Goal: Task Accomplishment & Management: Complete application form

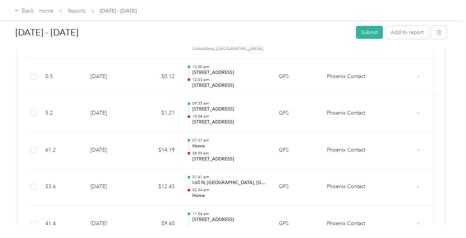
scroll to position [880, 0]
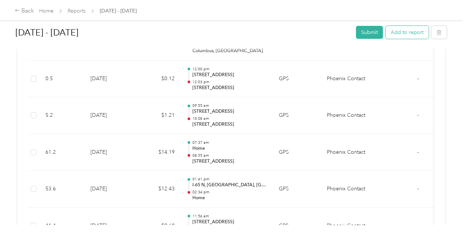
click at [407, 30] on button "Add to report" at bounding box center [406, 32] width 43 height 13
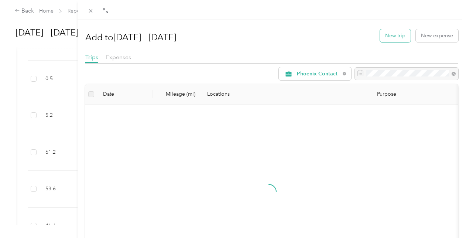
click at [403, 34] on button "New trip" at bounding box center [395, 35] width 31 height 13
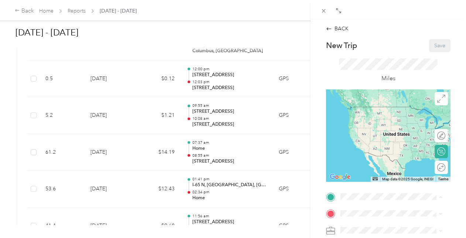
click at [385, 171] on span "8940 [PERSON_NAME] Ct, Fishers, [GEOGRAPHIC_DATA], [GEOGRAPHIC_DATA] , 46038, F…" at bounding box center [395, 181] width 82 height 37
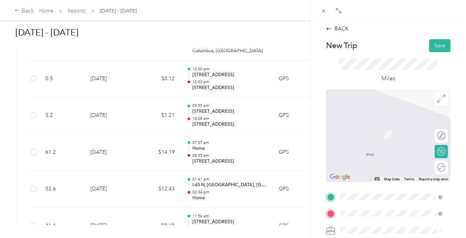
click at [390, 130] on span "[STREET_ADDRESS][PERSON_NAME][US_STATE]" at bounding box center [396, 126] width 85 height 13
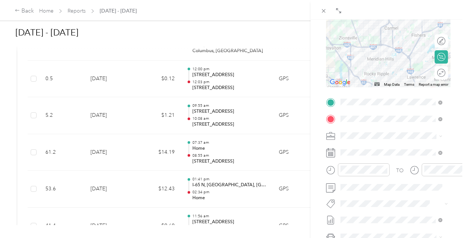
scroll to position [95, 0]
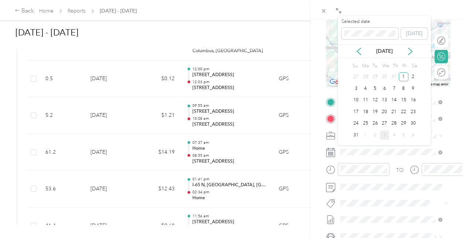
click at [359, 55] on div "[DATE]" at bounding box center [384, 51] width 93 height 14
click at [385, 88] on div "6" at bounding box center [385, 88] width 10 height 9
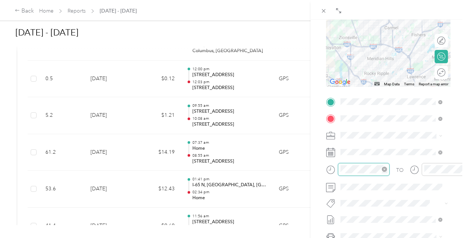
scroll to position [72, 0]
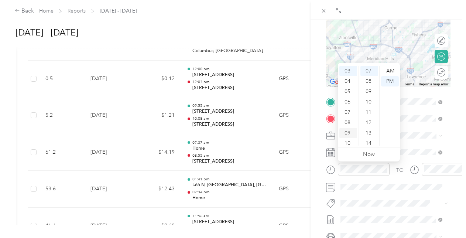
click at [349, 129] on div "09" at bounding box center [348, 133] width 18 height 10
click at [391, 71] on div "AM" at bounding box center [390, 71] width 18 height 10
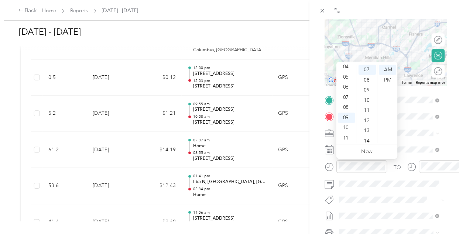
scroll to position [0, 0]
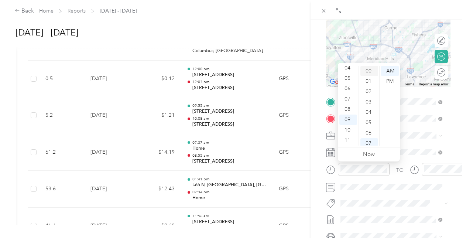
click at [367, 66] on div "00" at bounding box center [369, 71] width 18 height 10
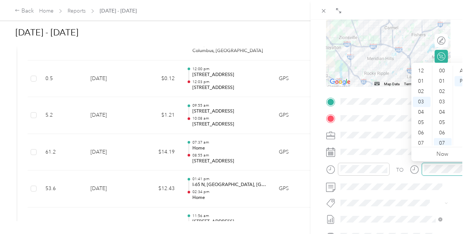
scroll to position [31, 0]
click at [422, 129] on div "09" at bounding box center [422, 133] width 18 height 10
click at [462, 69] on div "AM" at bounding box center [463, 71] width 18 height 10
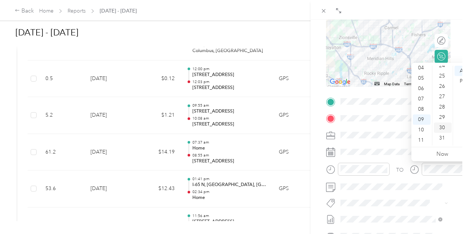
click at [445, 127] on div "30" at bounding box center [443, 128] width 18 height 10
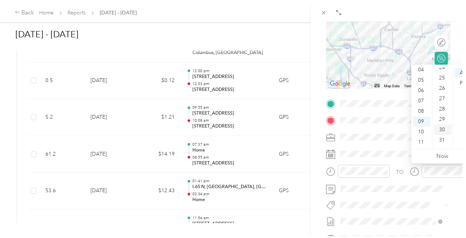
scroll to position [310, 0]
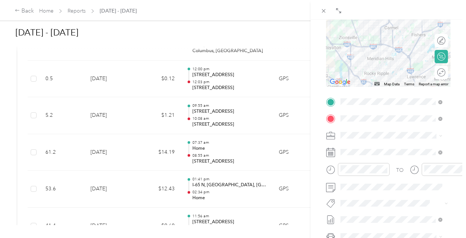
click at [378, 231] on span at bounding box center [394, 236] width 113 height 12
click at [380, 224] on li "Jeep Grand Cherokee" at bounding box center [391, 222] width 107 height 13
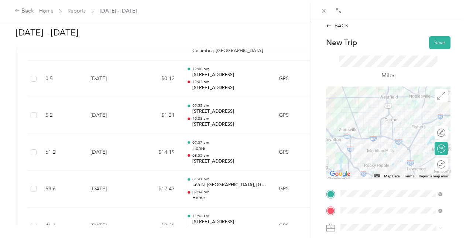
scroll to position [0, 0]
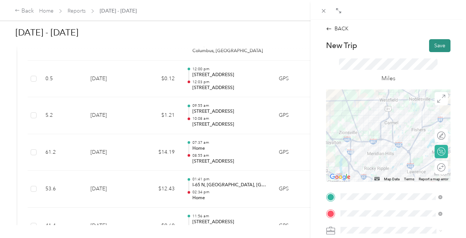
click at [429, 45] on button "Save" at bounding box center [439, 45] width 21 height 13
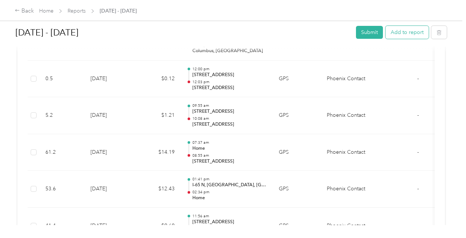
click at [410, 36] on button "Add to report" at bounding box center [406, 32] width 43 height 13
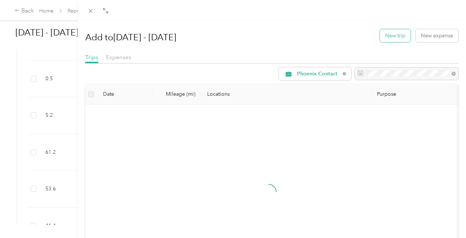
click at [387, 36] on button "New trip" at bounding box center [395, 35] width 31 height 13
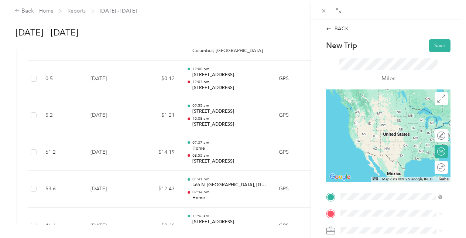
click at [398, 115] on span "[STREET_ADDRESS][PERSON_NAME][US_STATE]" at bounding box center [396, 109] width 85 height 13
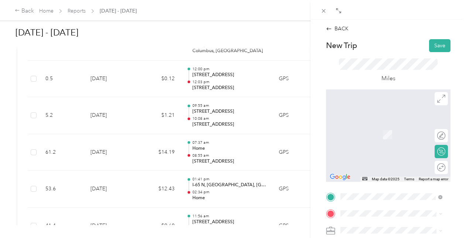
click at [391, 195] on span "[STREET_ADDRESS][PERSON_NAME][US_STATE]" at bounding box center [396, 188] width 85 height 13
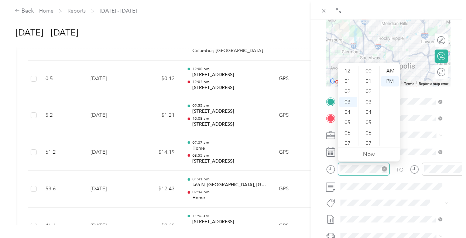
scroll to position [31, 0]
click at [346, 141] on div "10" at bounding box center [348, 143] width 18 height 10
click at [366, 82] on div "30" at bounding box center [369, 84] width 18 height 10
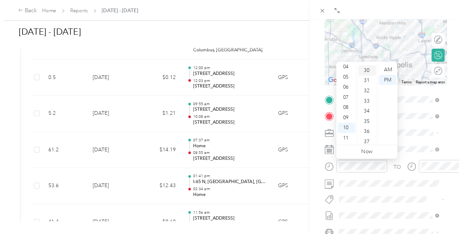
scroll to position [310, 0]
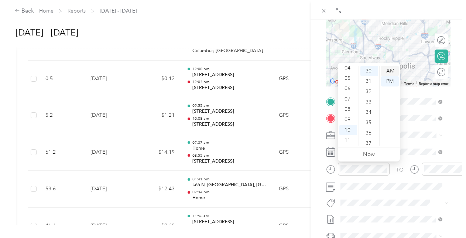
click at [389, 72] on div "AM" at bounding box center [390, 71] width 18 height 10
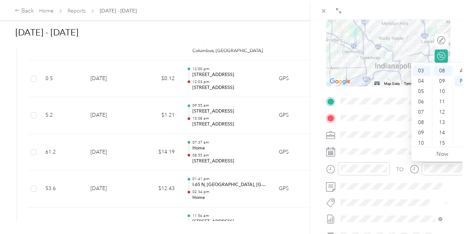
scroll to position [44, 0]
click at [423, 140] on div "11" at bounding box center [422, 140] width 18 height 10
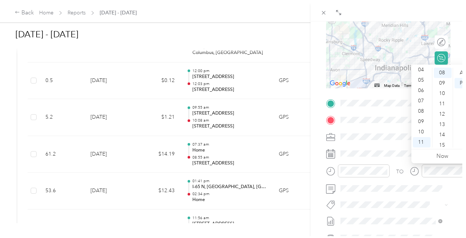
scroll to position [0, 0]
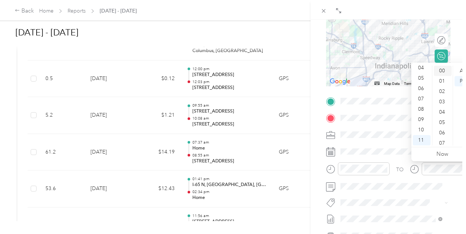
click at [442, 68] on div "00" at bounding box center [443, 71] width 18 height 10
click at [461, 69] on div "AM" at bounding box center [463, 71] width 18 height 10
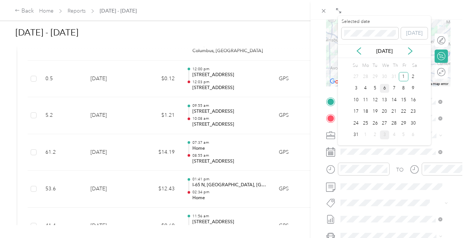
click at [382, 87] on div "6" at bounding box center [385, 88] width 10 height 9
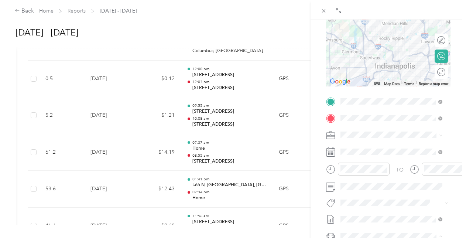
click at [384, 222] on span "Jeep Grand Cherokee" at bounding box center [369, 222] width 53 height 6
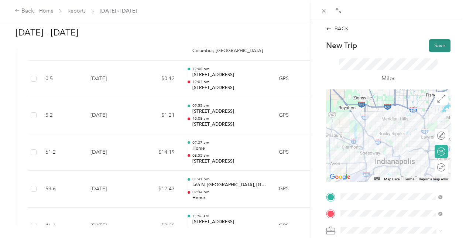
click at [435, 46] on button "Save" at bounding box center [439, 45] width 21 height 13
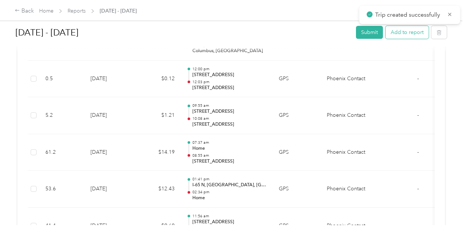
click at [414, 37] on button "Add to report" at bounding box center [406, 32] width 43 height 13
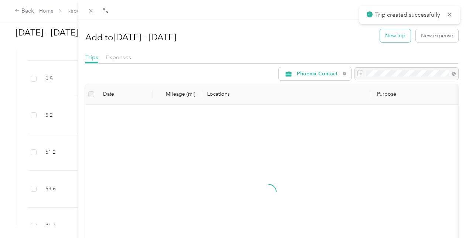
click at [393, 31] on button "New trip" at bounding box center [395, 35] width 31 height 13
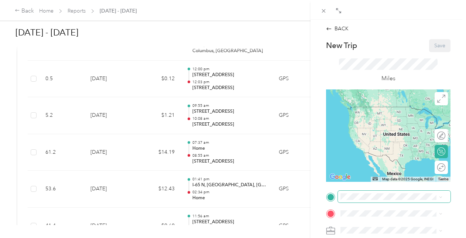
click at [372, 190] on span at bounding box center [394, 196] width 113 height 12
click at [384, 119] on span "[STREET_ADDRESS][PERSON_NAME][US_STATE]" at bounding box center [396, 118] width 85 height 13
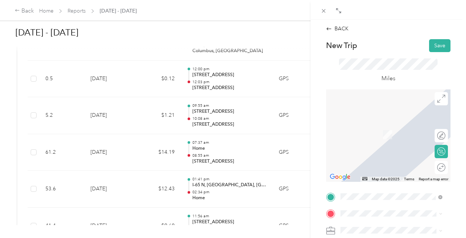
click at [377, 128] on div "Home" at bounding box center [396, 125] width 85 height 7
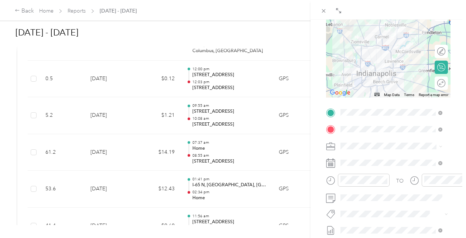
scroll to position [85, 0]
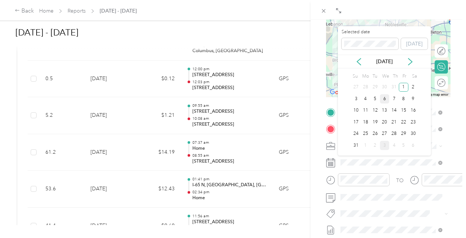
click at [380, 100] on div "6" at bounding box center [385, 98] width 10 height 9
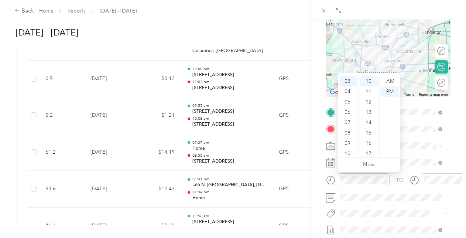
scroll to position [0, 0]
click at [348, 87] on div "01" at bounding box center [348, 91] width 18 height 10
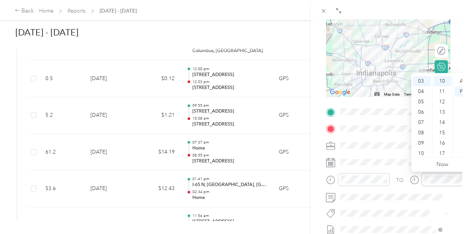
scroll to position [103, 0]
click at [420, 85] on div "01" at bounding box center [422, 84] width 18 height 10
click at [443, 112] on div "45" at bounding box center [443, 110] width 18 height 10
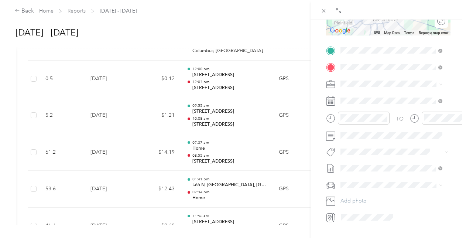
scroll to position [147, 0]
click at [390, 193] on div "Jeep Grand Cherokee" at bounding box center [391, 197] width 96 height 8
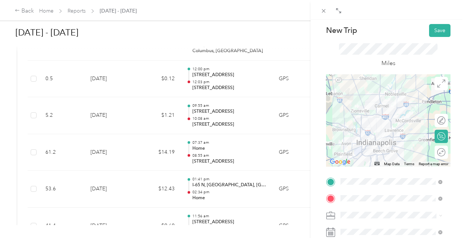
scroll to position [0, 0]
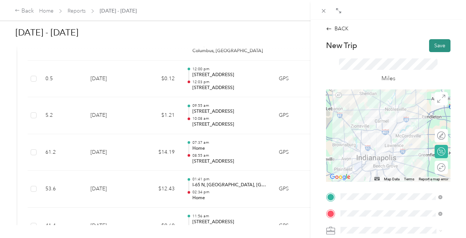
click at [439, 47] on button "Save" at bounding box center [439, 45] width 21 height 13
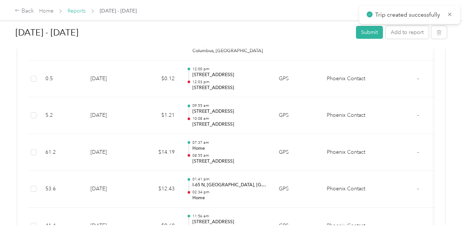
click at [79, 10] on link "Reports" at bounding box center [77, 11] width 18 height 6
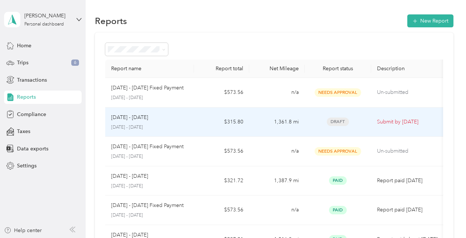
click at [183, 117] on div "[DATE] - [DATE]" at bounding box center [149, 117] width 77 height 8
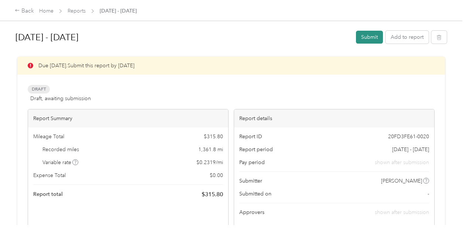
click at [370, 42] on button "Submit" at bounding box center [369, 37] width 27 height 13
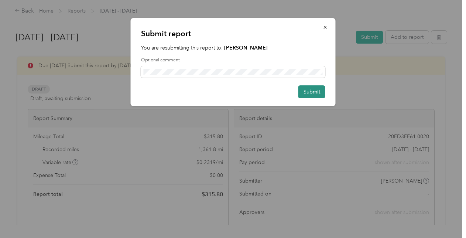
click at [312, 94] on button "Submit" at bounding box center [311, 91] width 27 height 13
